Goal: Task Accomplishment & Management: Use online tool/utility

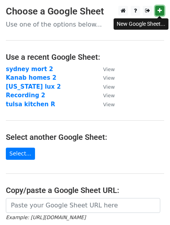
click at [160, 14] on link at bounding box center [160, 11] width 9 height 10
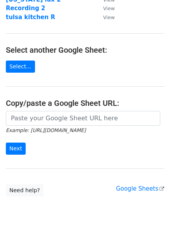
scroll to position [97, 0]
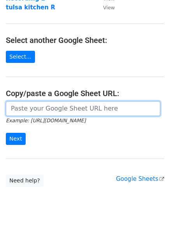
click at [76, 111] on input "url" at bounding box center [83, 108] width 155 height 15
paste input "[URL][DOMAIN_NAME]"
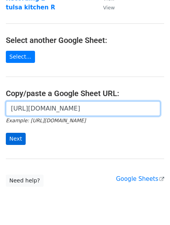
type input "[URL][DOMAIN_NAME]"
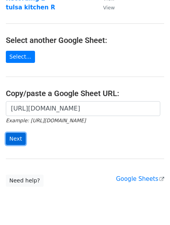
click at [14, 137] on input "Next" at bounding box center [16, 139] width 20 height 12
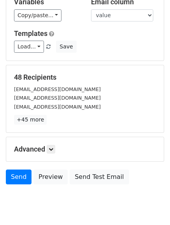
scroll to position [55, 0]
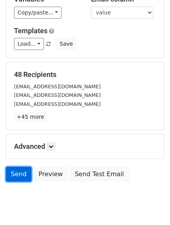
click at [25, 171] on link "Send" at bounding box center [19, 174] width 26 height 15
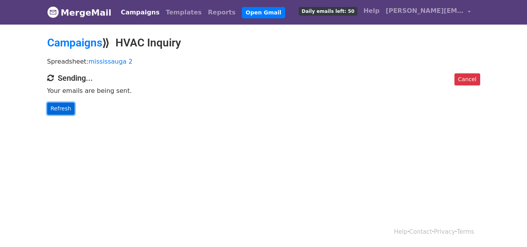
click at [55, 108] on link "Refresh" at bounding box center [61, 109] width 28 height 12
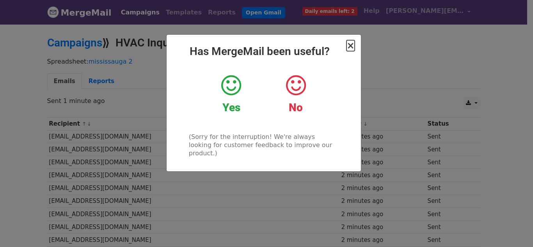
click at [351, 47] on span "×" at bounding box center [350, 45] width 8 height 11
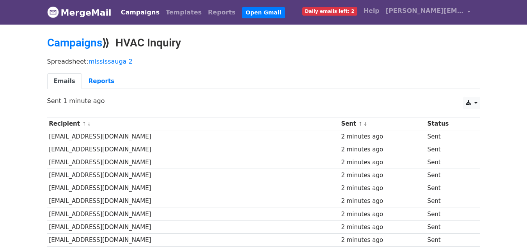
click at [336, 62] on p "Spreadsheet: mississauga 2" at bounding box center [263, 61] width 433 height 8
click at [348, 70] on div "Spreadsheet: mississauga 2 Emails Reports" at bounding box center [263, 75] width 445 height 44
